Goal: Task Accomplishment & Management: Use online tool/utility

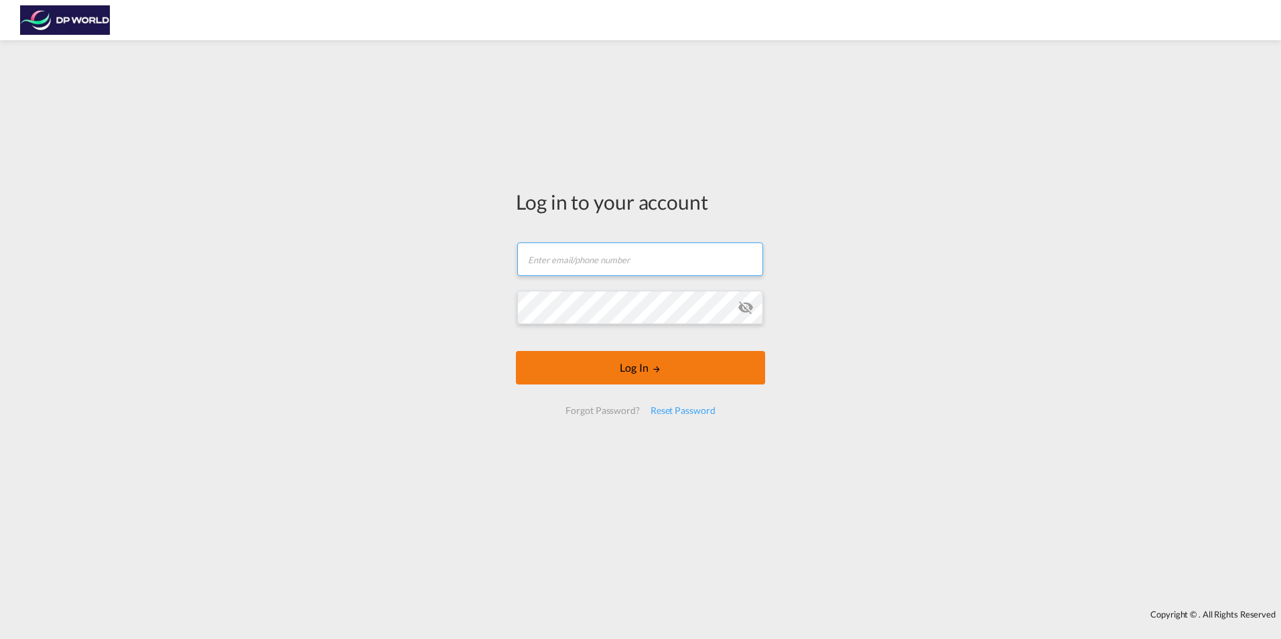
type input "[EMAIL_ADDRESS][PERSON_NAME][DOMAIN_NAME]"
click at [658, 375] on button "Log In" at bounding box center [640, 368] width 249 height 34
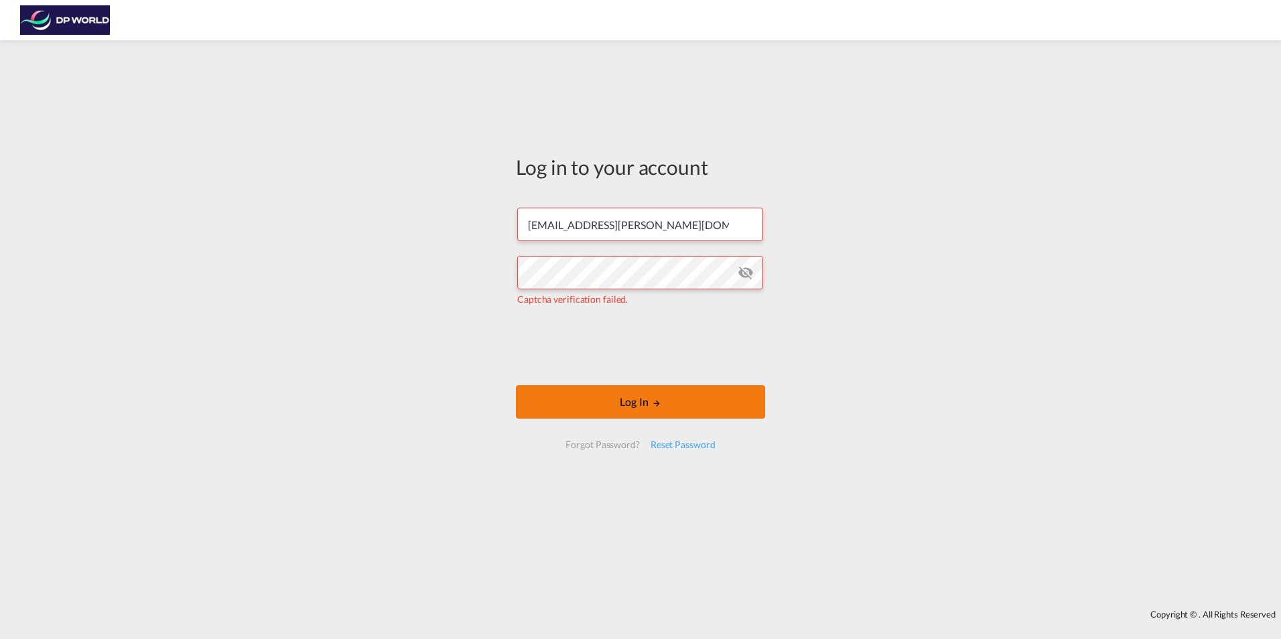
click at [714, 407] on button "Log In" at bounding box center [640, 402] width 249 height 34
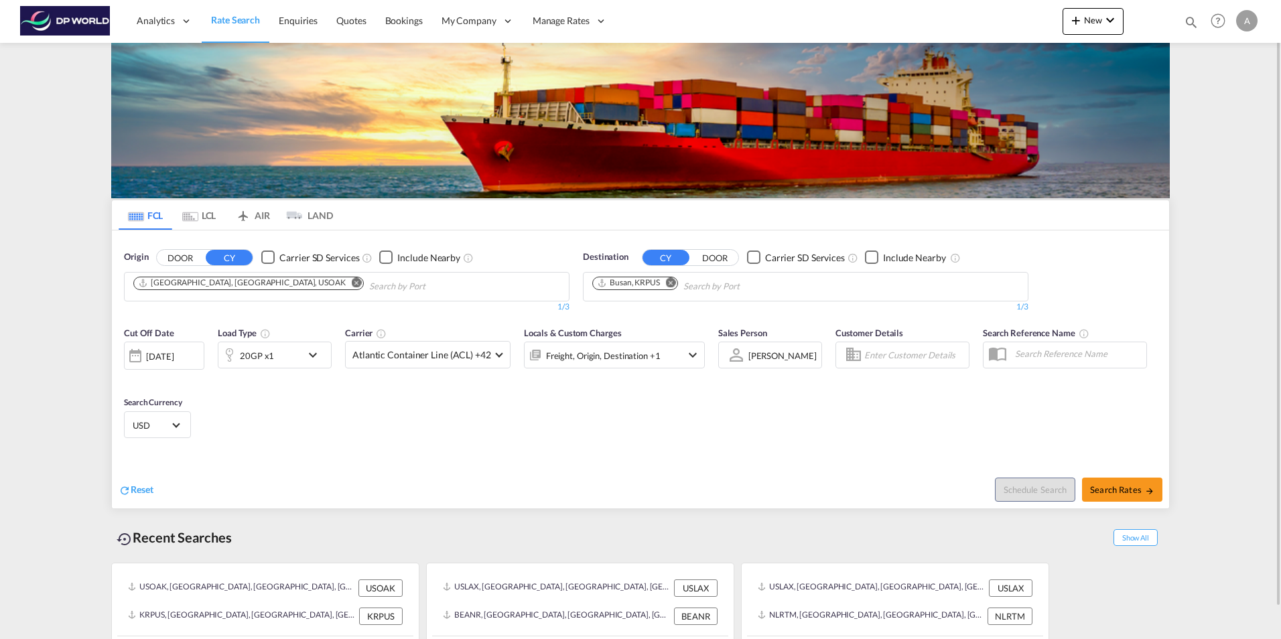
click at [352, 279] on md-icon "Remove" at bounding box center [357, 282] width 10 height 10
click at [232, 283] on input "Chips input." at bounding box center [196, 286] width 127 height 21
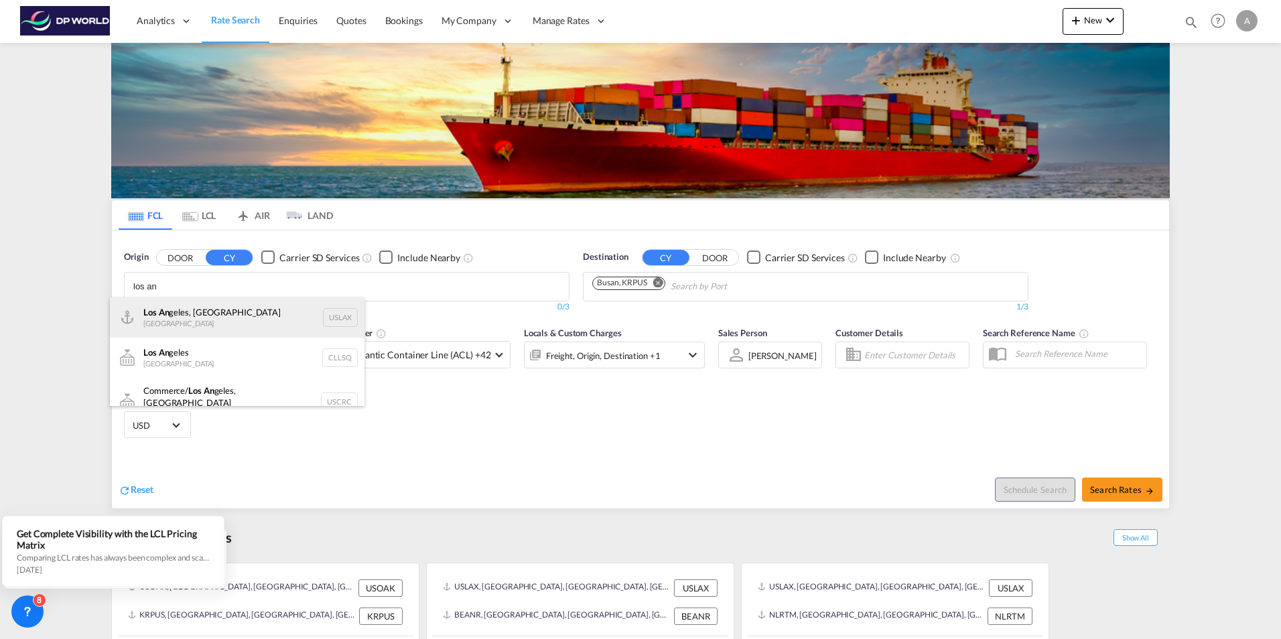
type input "los an"
click at [189, 314] on div "Los An geles, [GEOGRAPHIC_DATA] [GEOGRAPHIC_DATA] USLAX" at bounding box center [237, 318] width 255 height 40
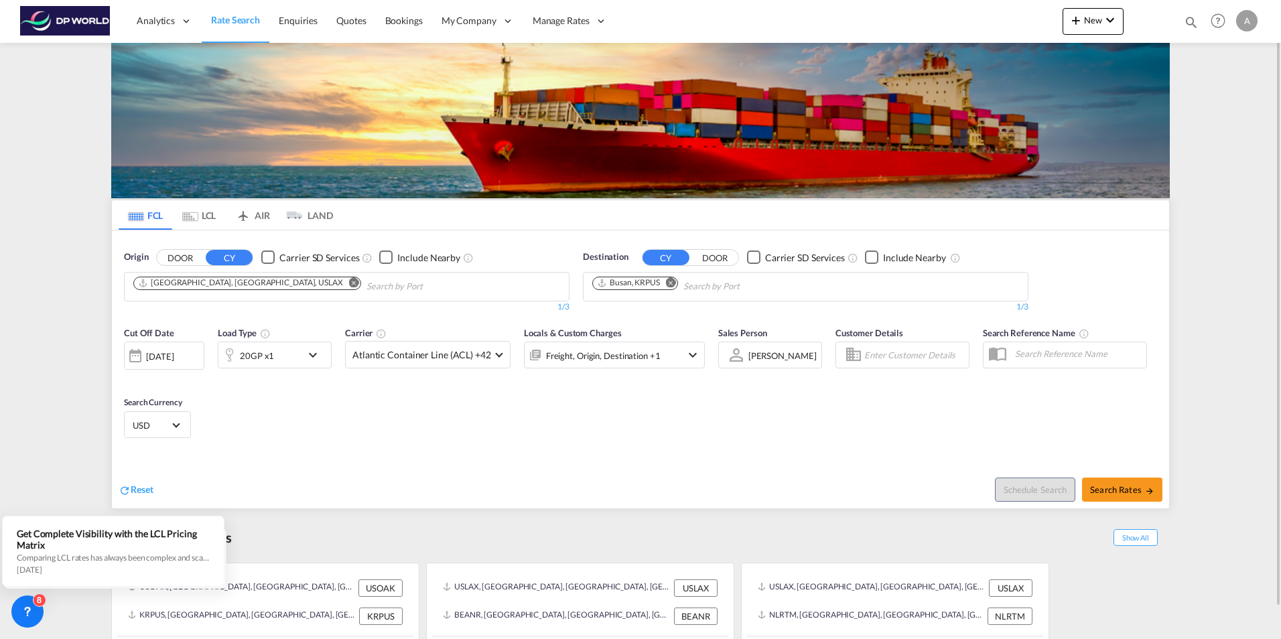
click at [673, 279] on md-icon "Remove" at bounding box center [671, 282] width 10 height 10
click at [673, 283] on input "Chips input." at bounding box center [655, 286] width 127 height 21
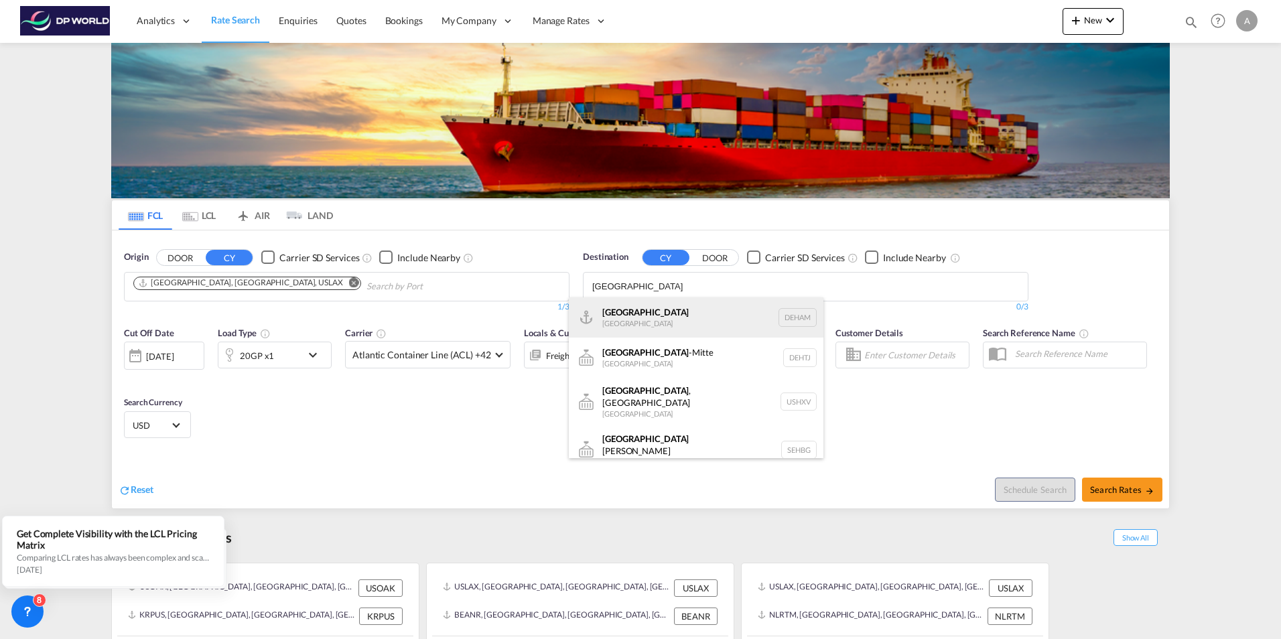
type input "[GEOGRAPHIC_DATA]"
click at [630, 319] on div "Hamburg [GEOGRAPHIC_DATA] [GEOGRAPHIC_DATA]" at bounding box center [696, 318] width 255 height 40
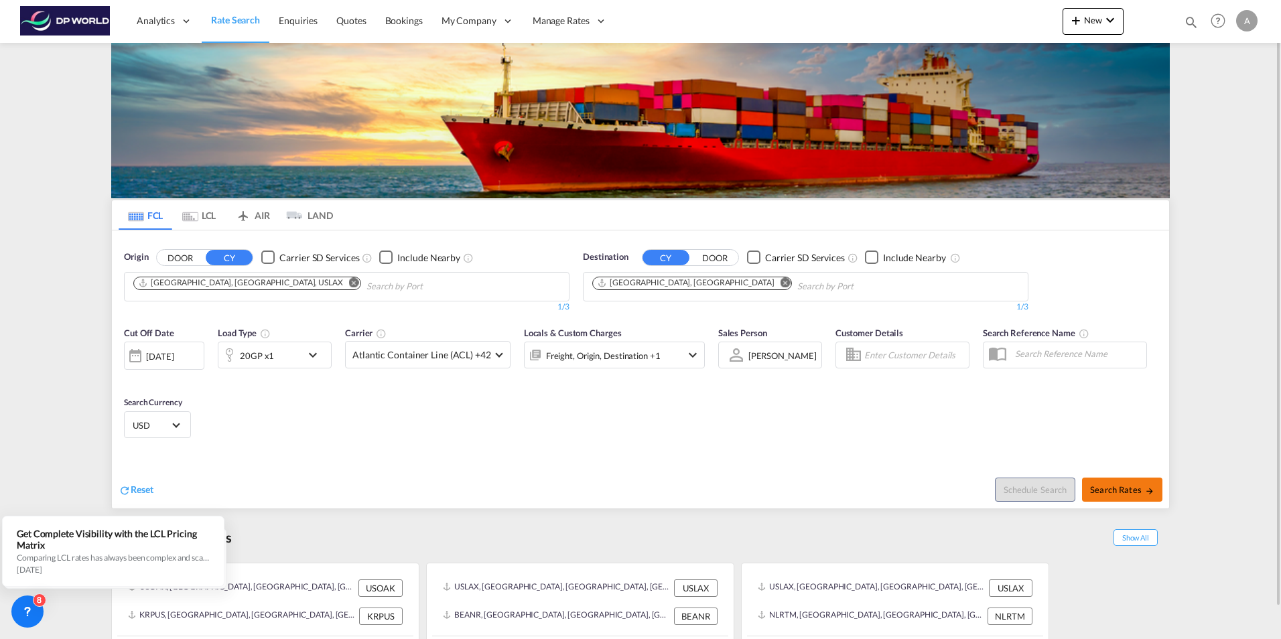
click at [1126, 486] on span "Search Rates" at bounding box center [1122, 489] width 64 height 11
type input "USLAX to DEHAM / [DATE]"
